Goal: Check status: Check status

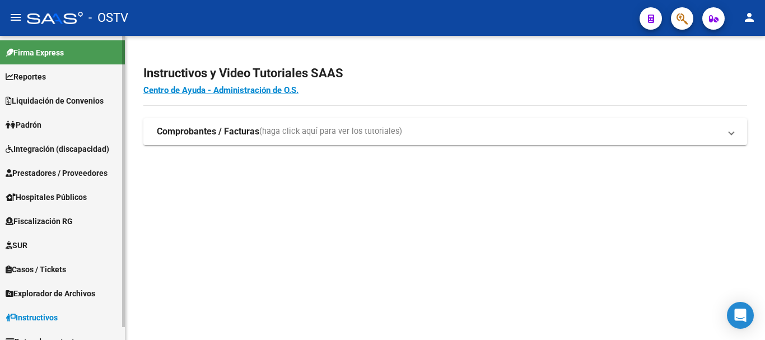
scroll to position [13, 0]
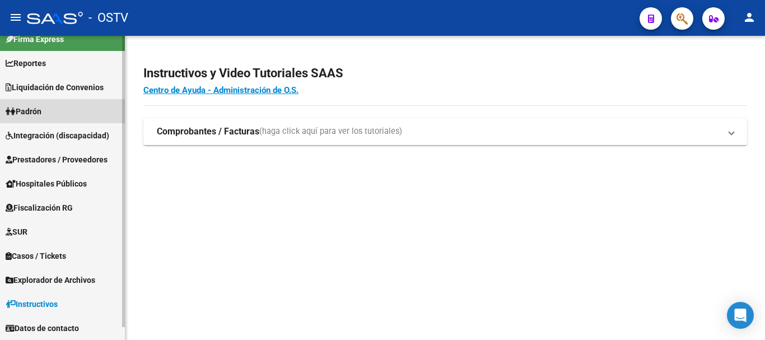
click at [62, 114] on link "Padrón" at bounding box center [62, 111] width 125 height 24
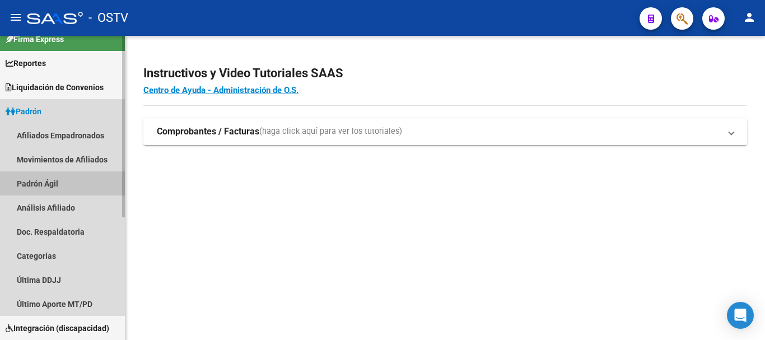
click at [46, 184] on link "Padrón Ágil" at bounding box center [62, 183] width 125 height 24
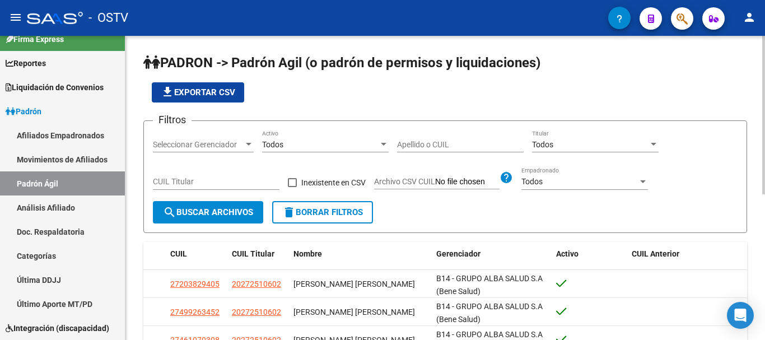
click at [227, 170] on div "CUIL Titular" at bounding box center [216, 178] width 127 height 22
click at [224, 178] on input "CUIL Titular" at bounding box center [216, 182] width 127 height 10
paste input "20-30642190-6"
type input "20-30642190-6"
click at [198, 212] on span "search Buscar Archivos" at bounding box center [208, 212] width 90 height 10
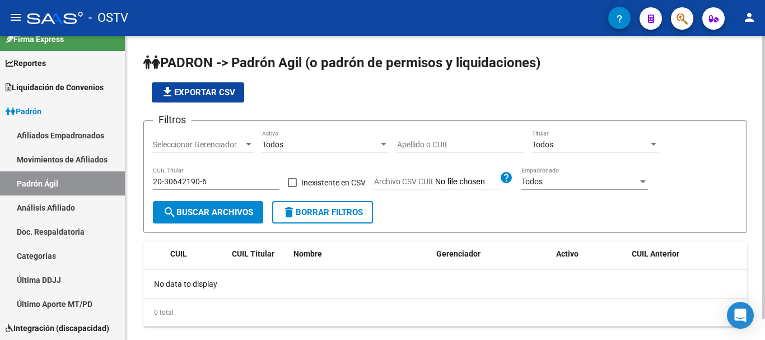
scroll to position [23, 0]
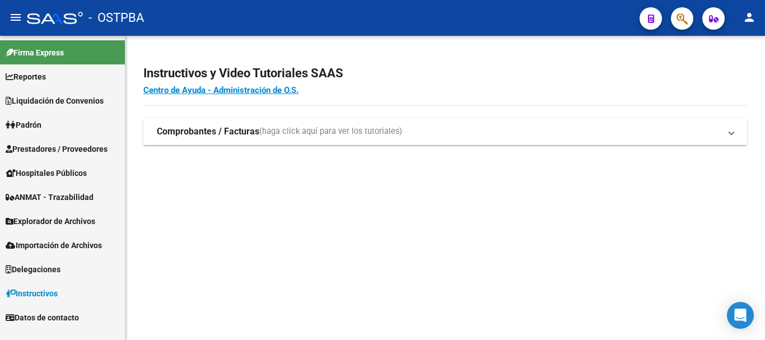
click at [55, 129] on link "Padrón" at bounding box center [62, 125] width 125 height 24
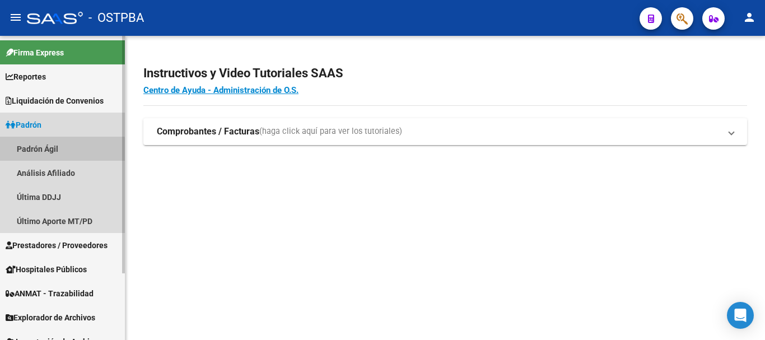
click at [58, 155] on link "Padrón Ágil" at bounding box center [62, 149] width 125 height 24
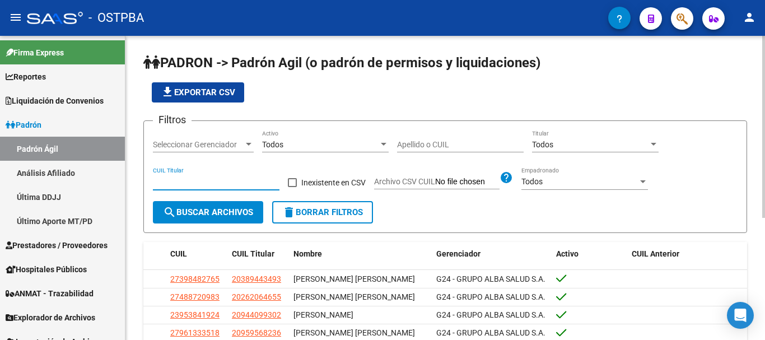
click at [213, 180] on input "CUIL Titular" at bounding box center [216, 182] width 127 height 10
paste input "20-24375790-9"
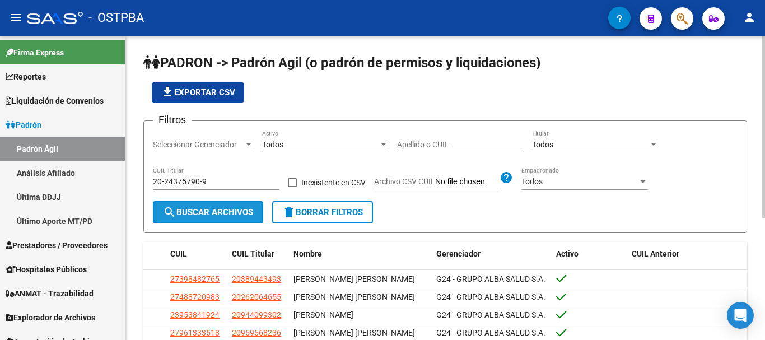
click at [204, 207] on button "search Buscar Archivos" at bounding box center [208, 212] width 110 height 22
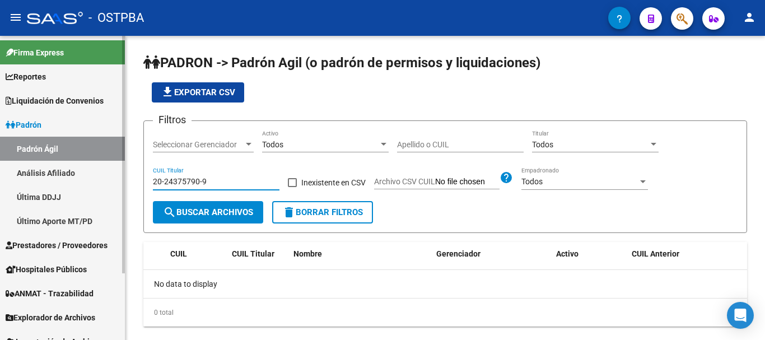
drag, startPoint x: 217, startPoint y: 182, endPoint x: 126, endPoint y: 180, distance: 91.3
click at [105, 193] on mat-sidenav-container "Firma Express Reportes Ingresos Devengados Detalles por CUIL RG Detalles - MT/P…" at bounding box center [382, 188] width 765 height 304
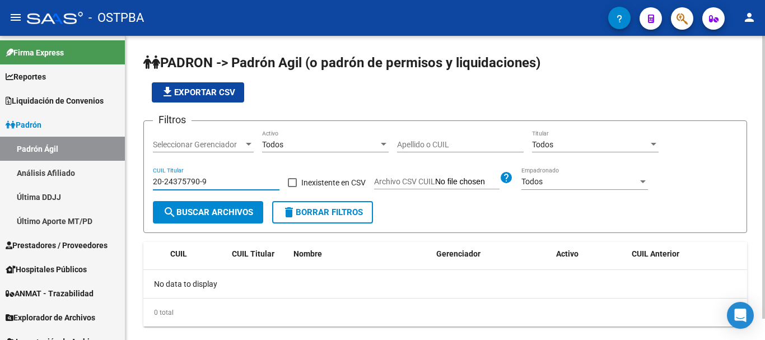
paste input
type input "20-24375790-9"
click at [184, 216] on span "search Buscar Archivos" at bounding box center [208, 212] width 90 height 10
